Goal: Book appointment/travel/reservation

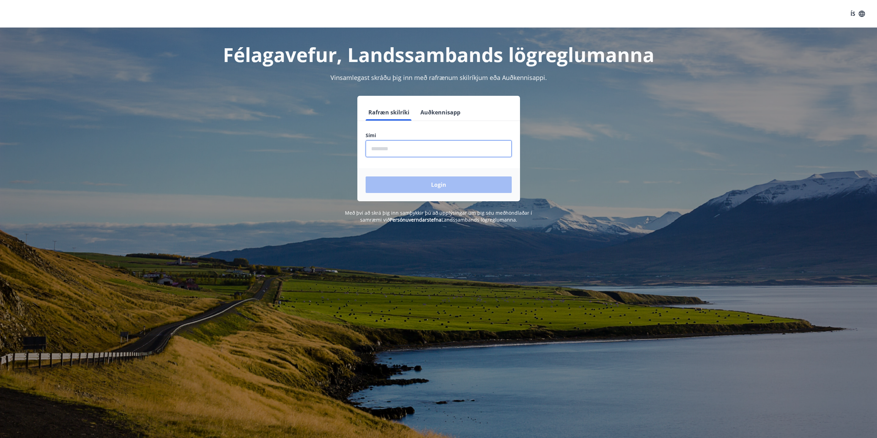
click at [409, 151] on input "phone" at bounding box center [439, 148] width 146 height 17
type input "********"
click at [414, 180] on button "Login" at bounding box center [439, 184] width 146 height 17
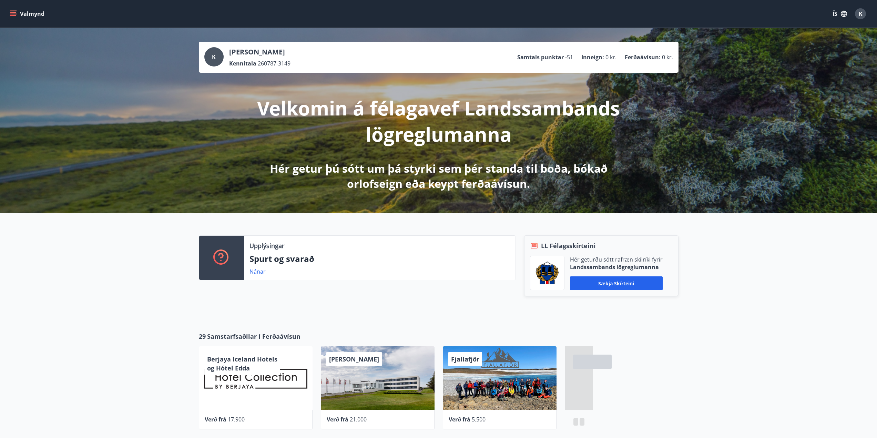
click at [9, 10] on button "Valmynd" at bounding box center [27, 14] width 39 height 12
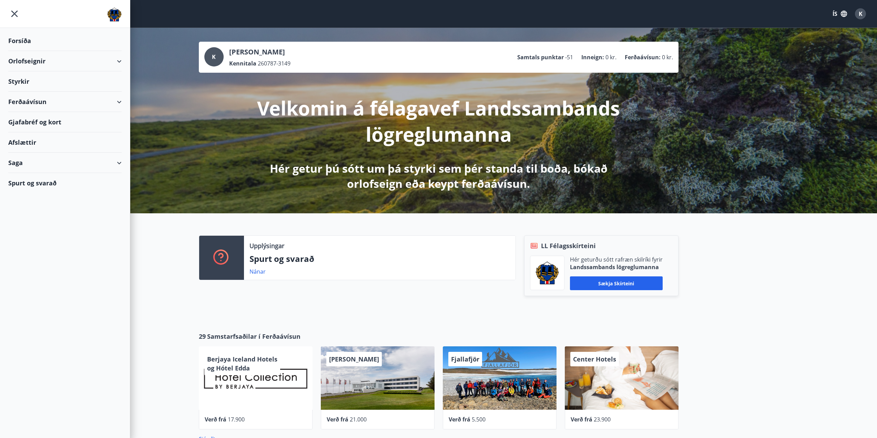
click at [49, 66] on div "Orlofseignir" at bounding box center [64, 61] width 113 height 20
click at [33, 79] on div "Framboð" at bounding box center [65, 78] width 102 height 14
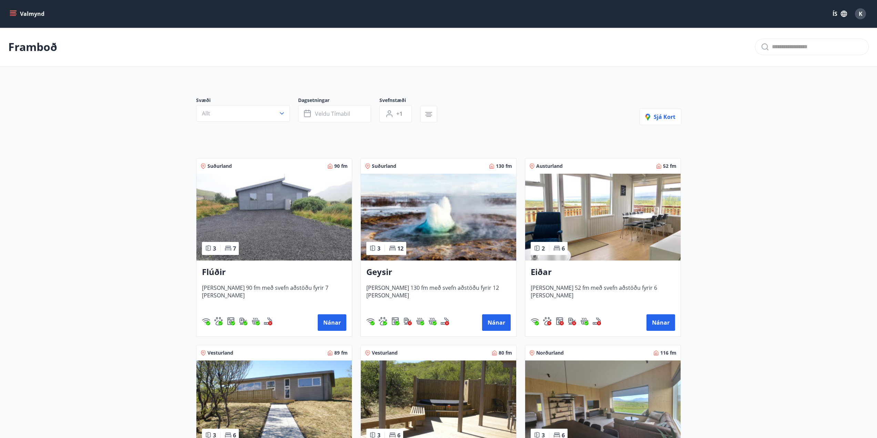
click at [426, 222] on img at bounding box center [438, 217] width 155 height 87
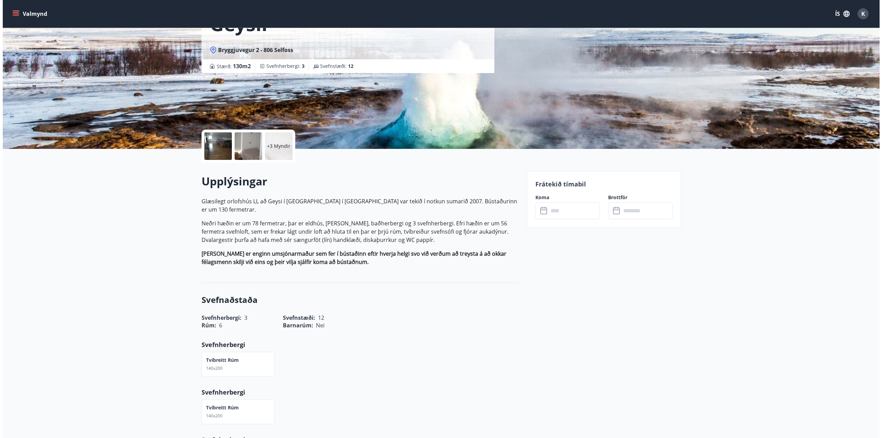
scroll to position [69, 0]
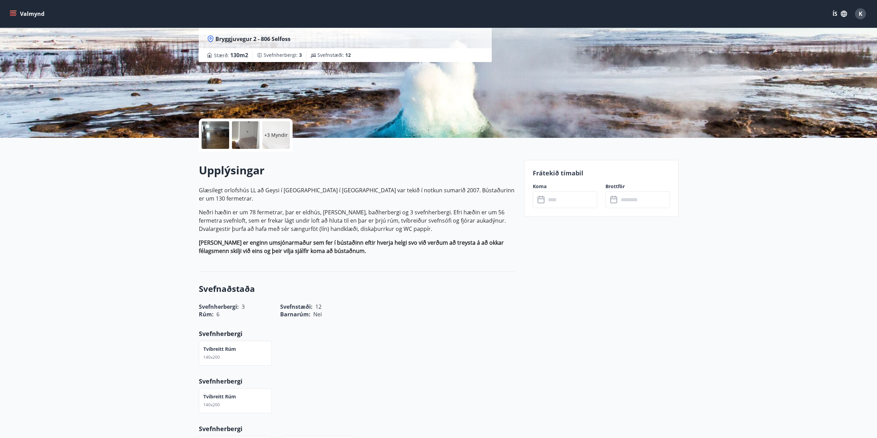
click at [215, 137] on div at bounding box center [216, 135] width 28 height 28
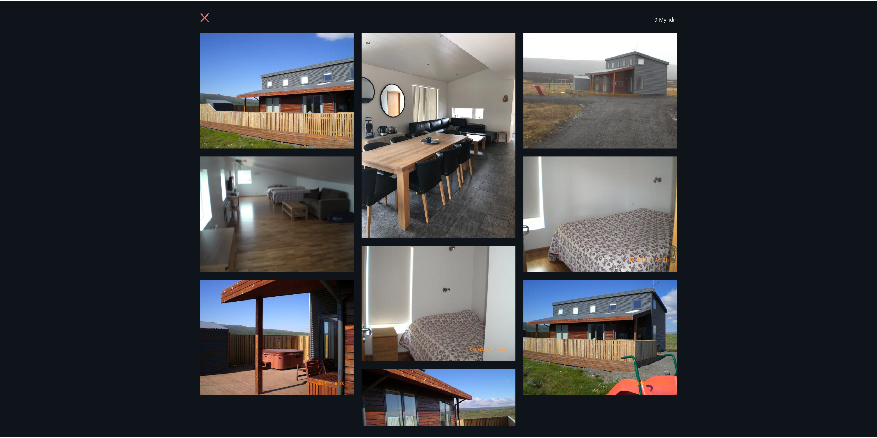
scroll to position [0, 0]
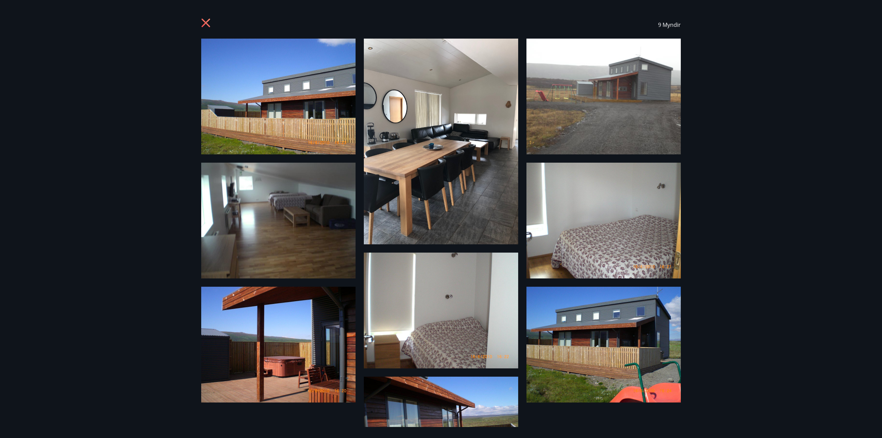
click at [206, 20] on icon at bounding box center [206, 23] width 11 height 11
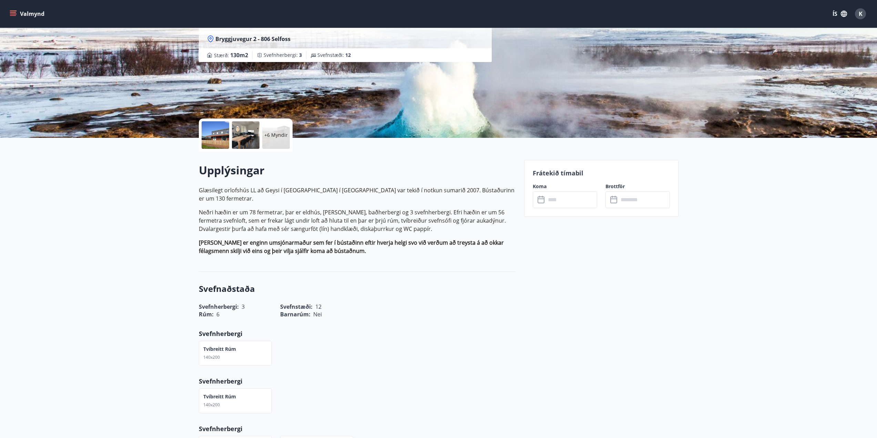
click at [12, 12] on icon "menu" at bounding box center [13, 12] width 6 height 1
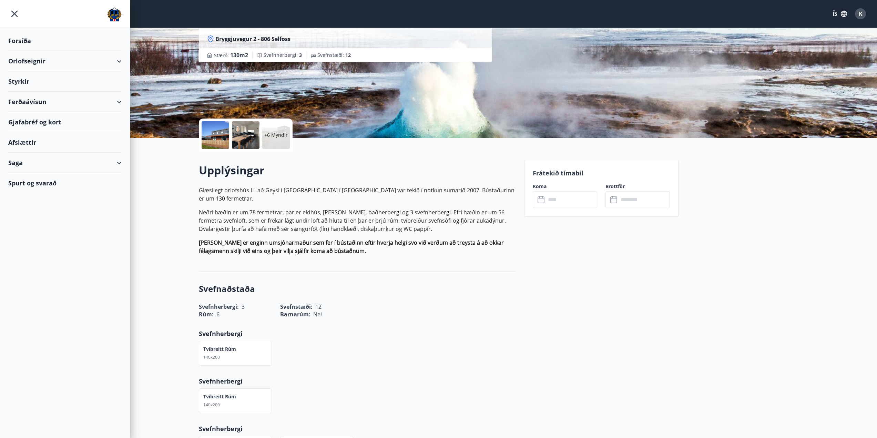
click at [30, 65] on div "Orlofseignir" at bounding box center [64, 61] width 113 height 20
click at [20, 93] on div "Bókunardagatal" at bounding box center [65, 93] width 102 height 14
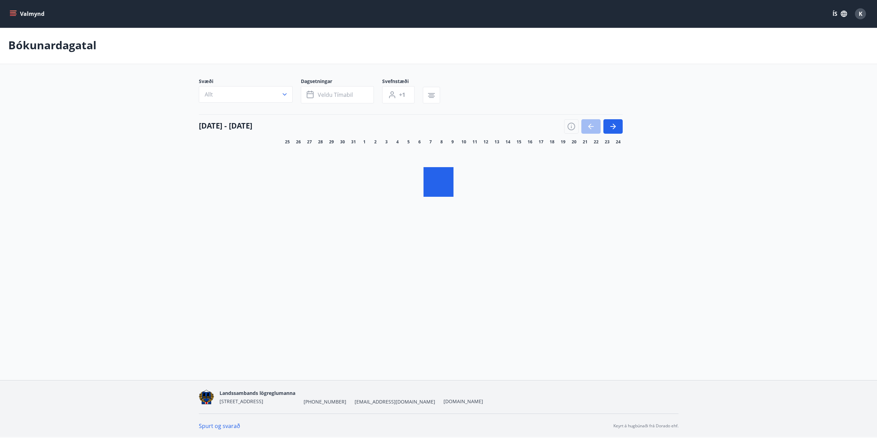
scroll to position [1, 0]
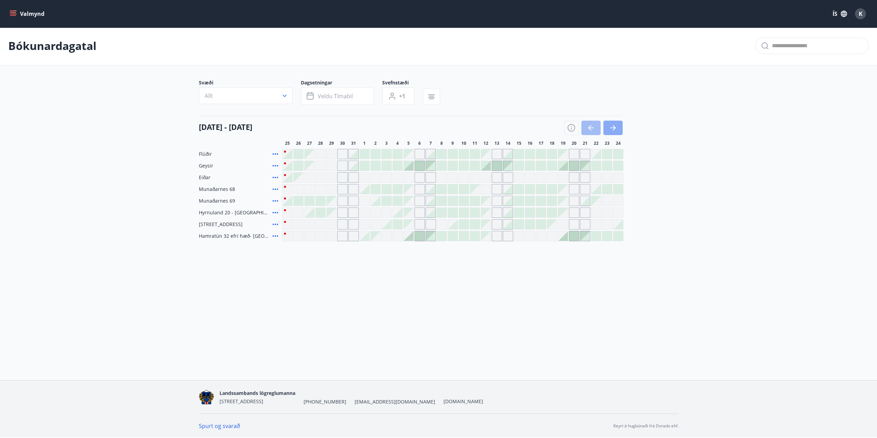
click at [614, 128] on icon "button" at bounding box center [613, 127] width 6 height 1
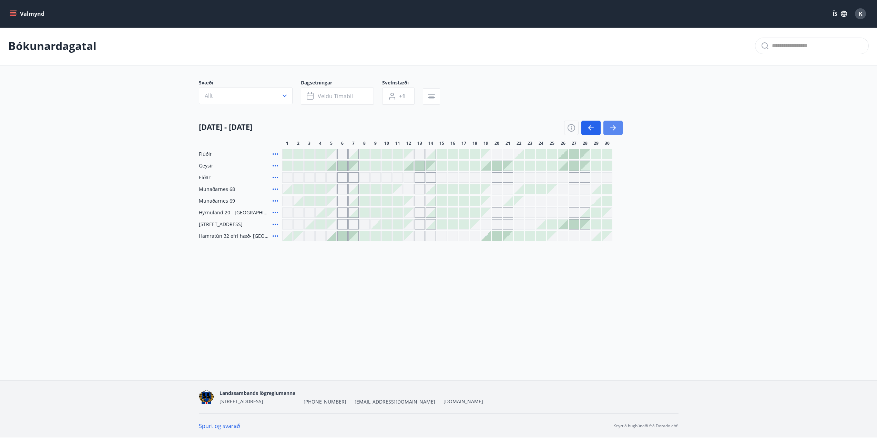
click at [612, 132] on button "button" at bounding box center [612, 128] width 19 height 14
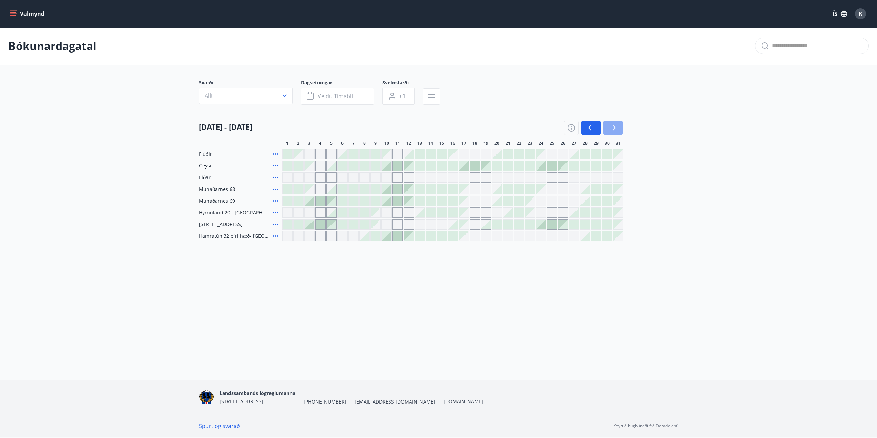
click at [618, 129] on button "button" at bounding box center [612, 128] width 19 height 14
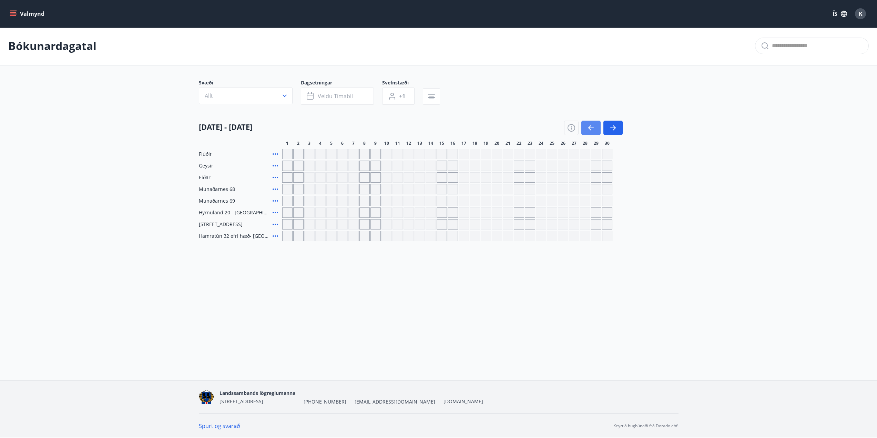
click at [594, 127] on icon "button" at bounding box center [591, 128] width 8 height 8
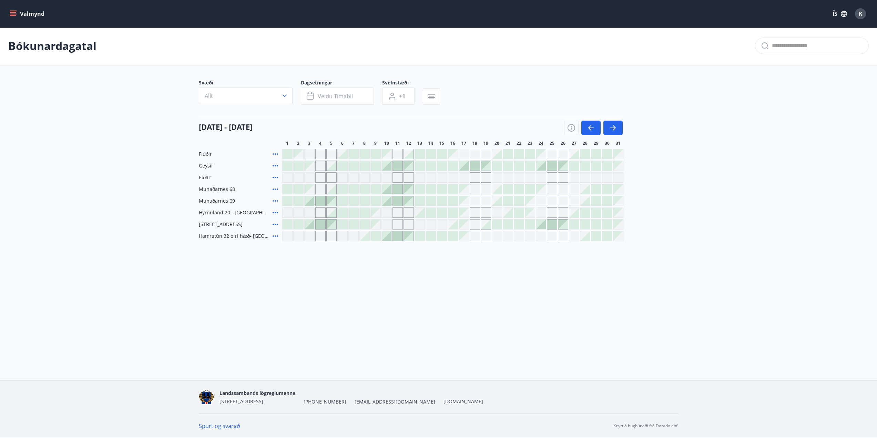
click at [389, 167] on div at bounding box center [387, 166] width 10 height 10
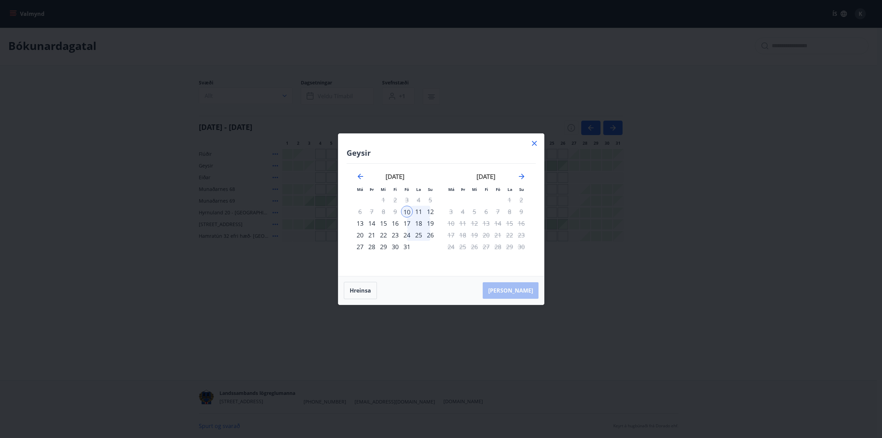
click at [430, 212] on div "12" at bounding box center [430, 212] width 12 height 12
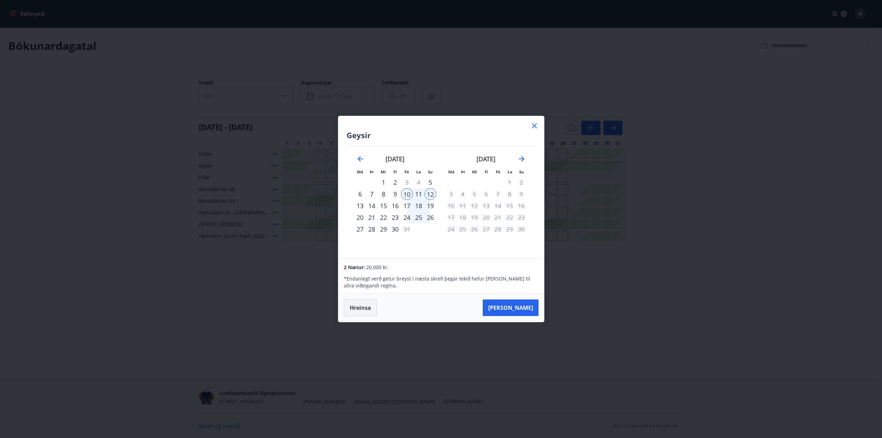
click at [355, 308] on button "Hreinsa" at bounding box center [360, 307] width 33 height 17
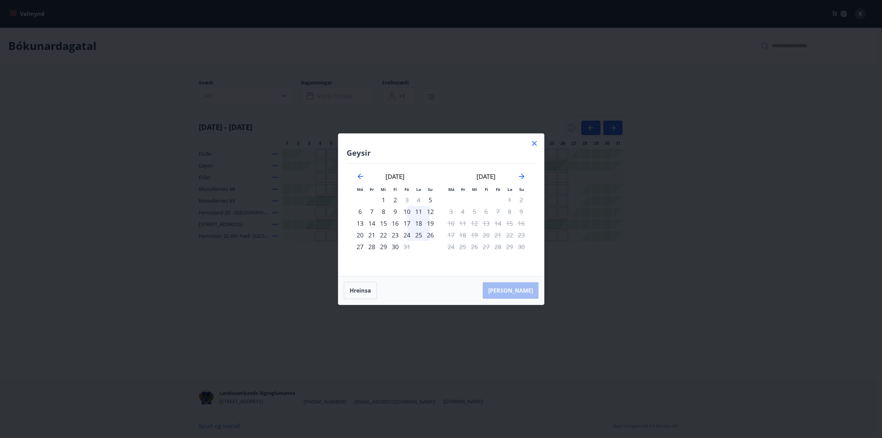
click at [537, 143] on icon at bounding box center [534, 143] width 8 height 8
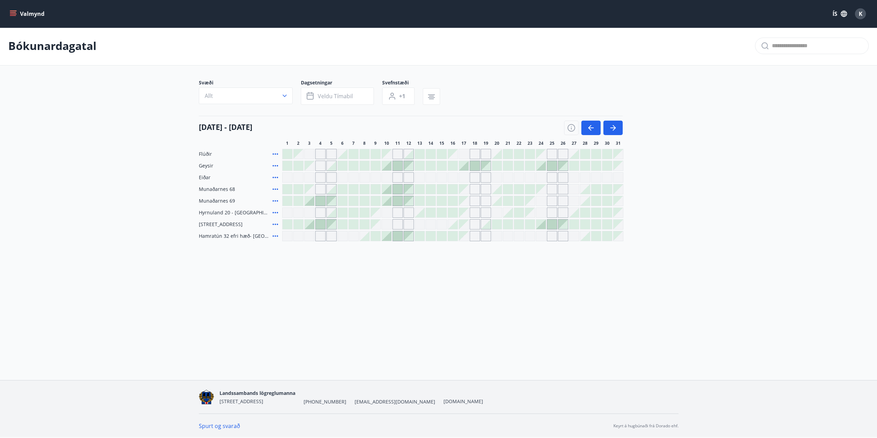
click at [99, 154] on main "Bókunardagatal Svæði Allt Dagsetningar Veldu tímabil Svefnstæði +1 01 október -…" at bounding box center [438, 134] width 877 height 215
click at [96, 159] on main "Bókunardagatal Svæði Allt Dagsetningar Veldu tímabil Svefnstæði +1 01 október -…" at bounding box center [438, 134] width 877 height 215
click at [89, 123] on main "Bókunardagatal Svæði Allt Dagsetningar Veldu tímabil Svefnstæði +1 01 október -…" at bounding box center [438, 134] width 877 height 215
